Goal: Information Seeking & Learning: Learn about a topic

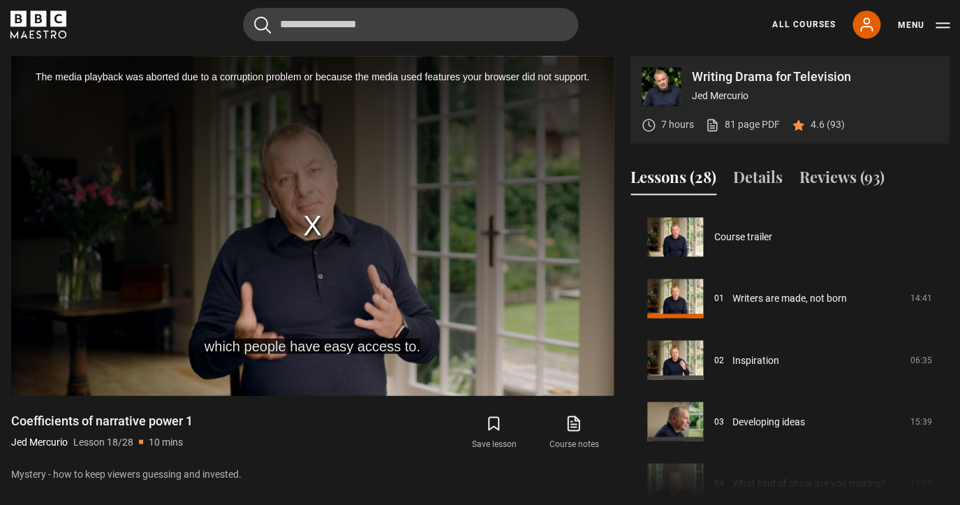
scroll to position [1045, 0]
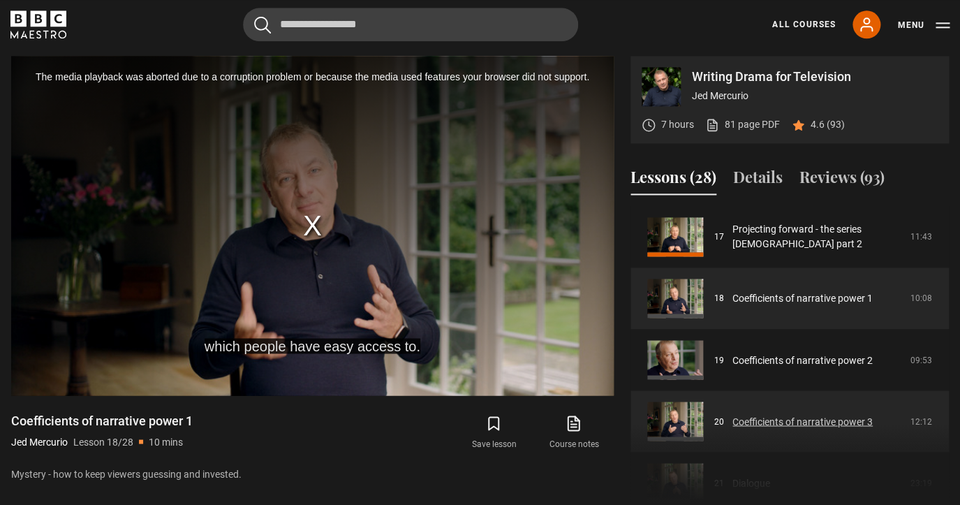
click at [770, 424] on link "Coefficients of narrative power 3" at bounding box center [803, 421] width 140 height 15
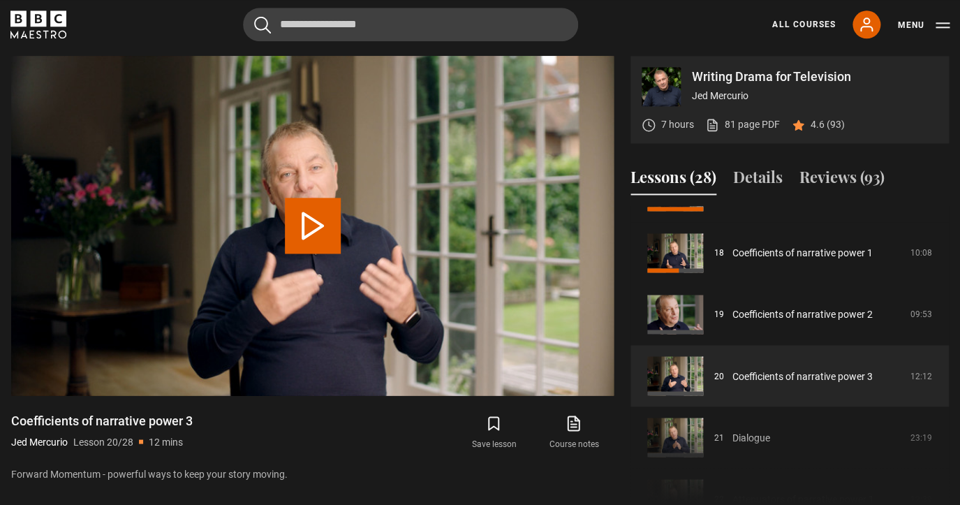
scroll to position [1081, 0]
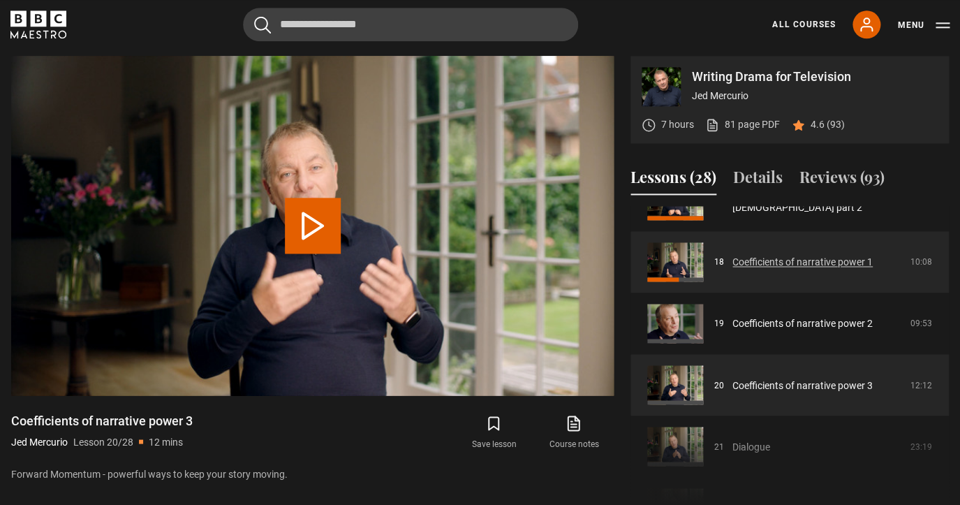
click at [790, 261] on link "Coefficients of narrative power 1" at bounding box center [803, 262] width 140 height 15
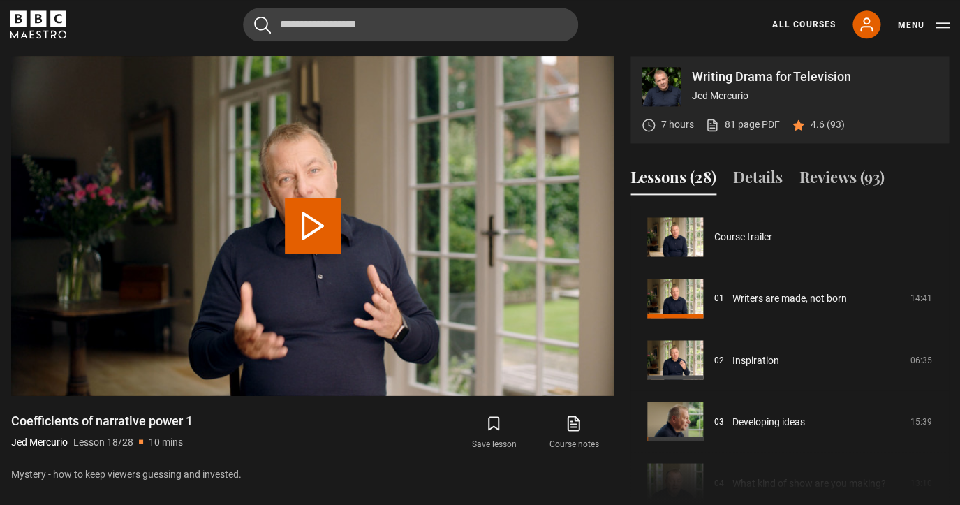
scroll to position [1045, 0]
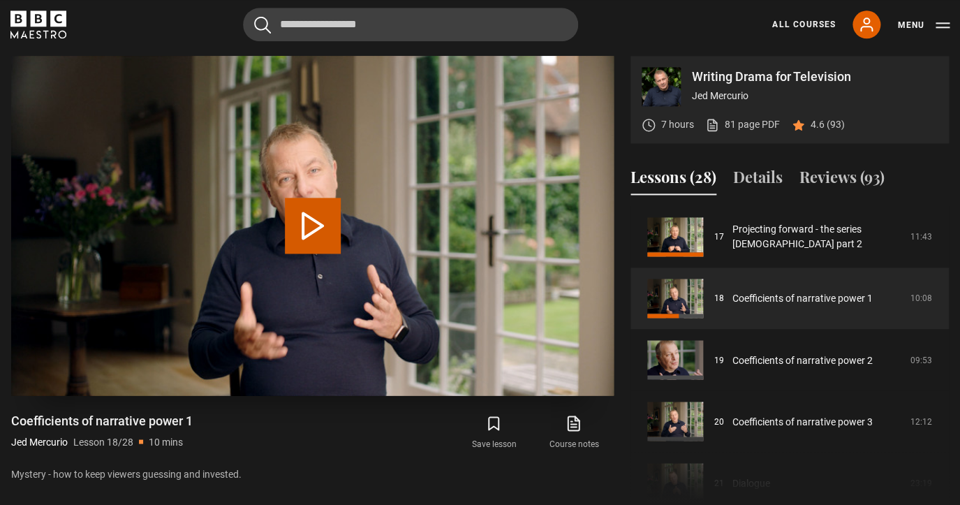
click at [324, 229] on button "Play Lesson Coefficients of narrative power 1" at bounding box center [313, 226] width 56 height 56
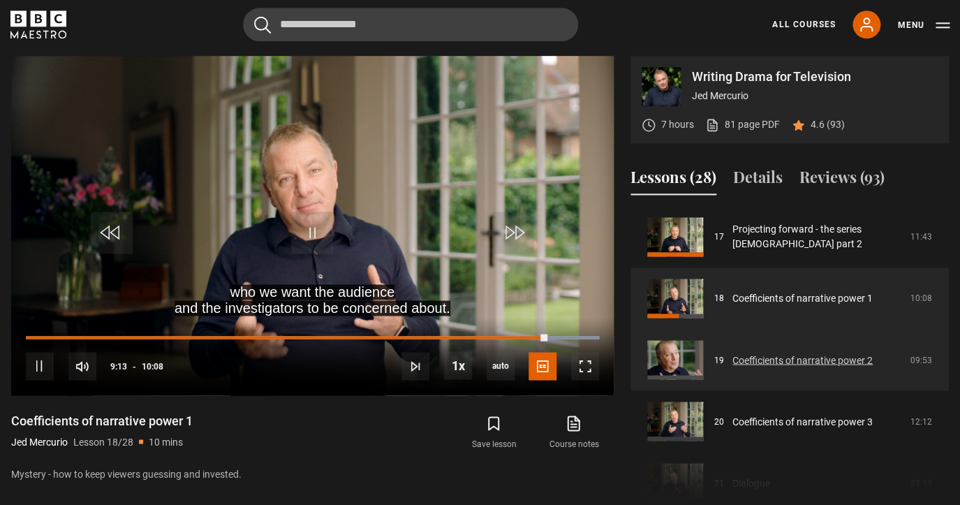
click at [795, 359] on link "Coefficients of narrative power 2" at bounding box center [803, 360] width 140 height 15
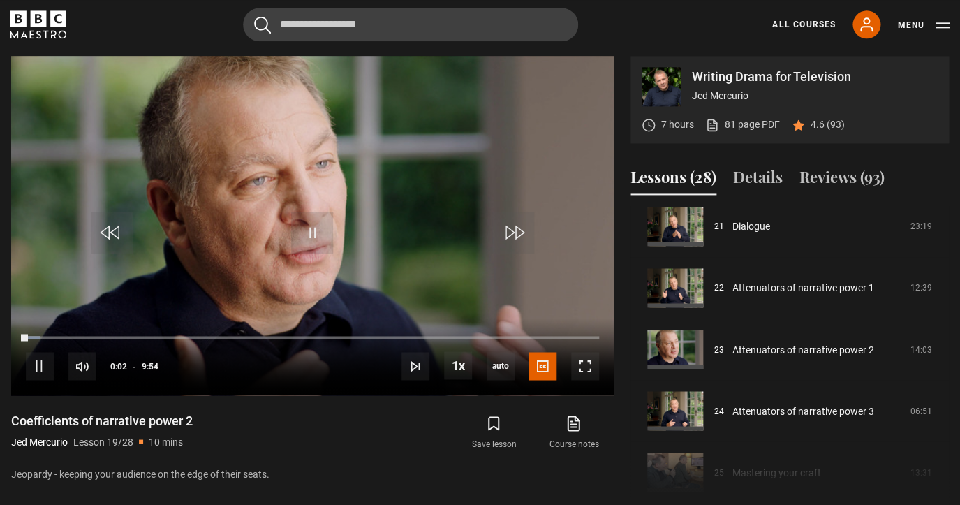
scroll to position [1481, 0]
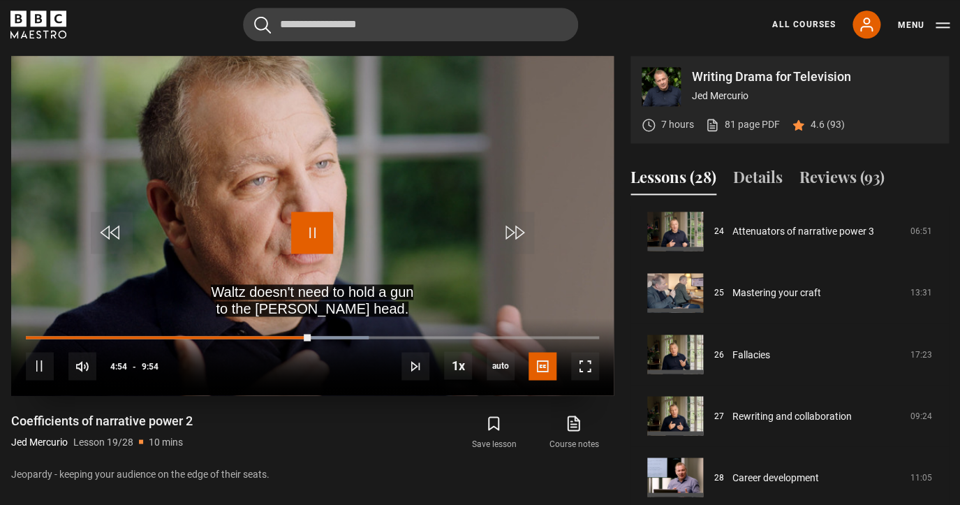
click at [310, 230] on span "Video Player" at bounding box center [312, 233] width 42 height 42
